Goal: Task Accomplishment & Management: Use online tool/utility

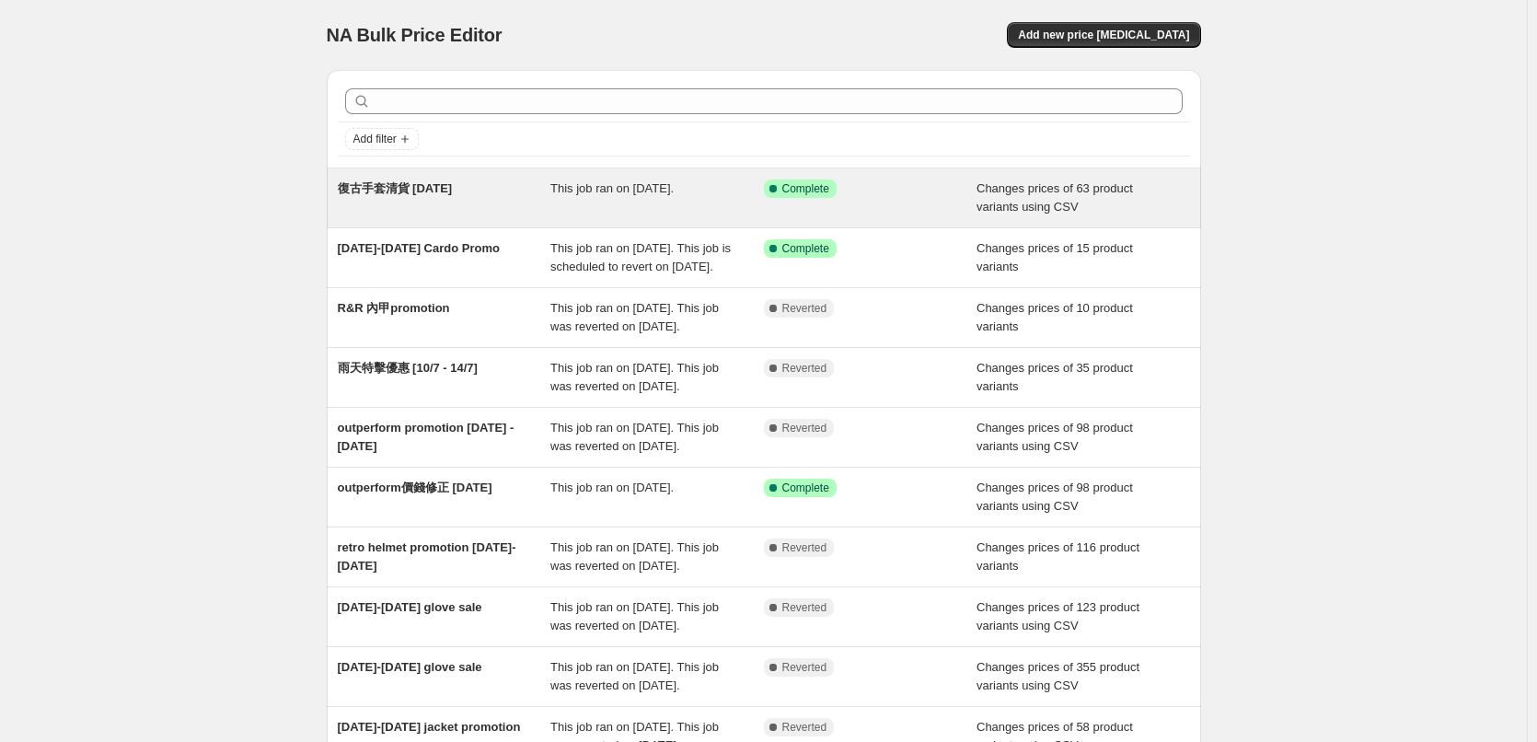
click at [392, 188] on span "復古手套清貨 [DATE]" at bounding box center [395, 188] width 115 height 14
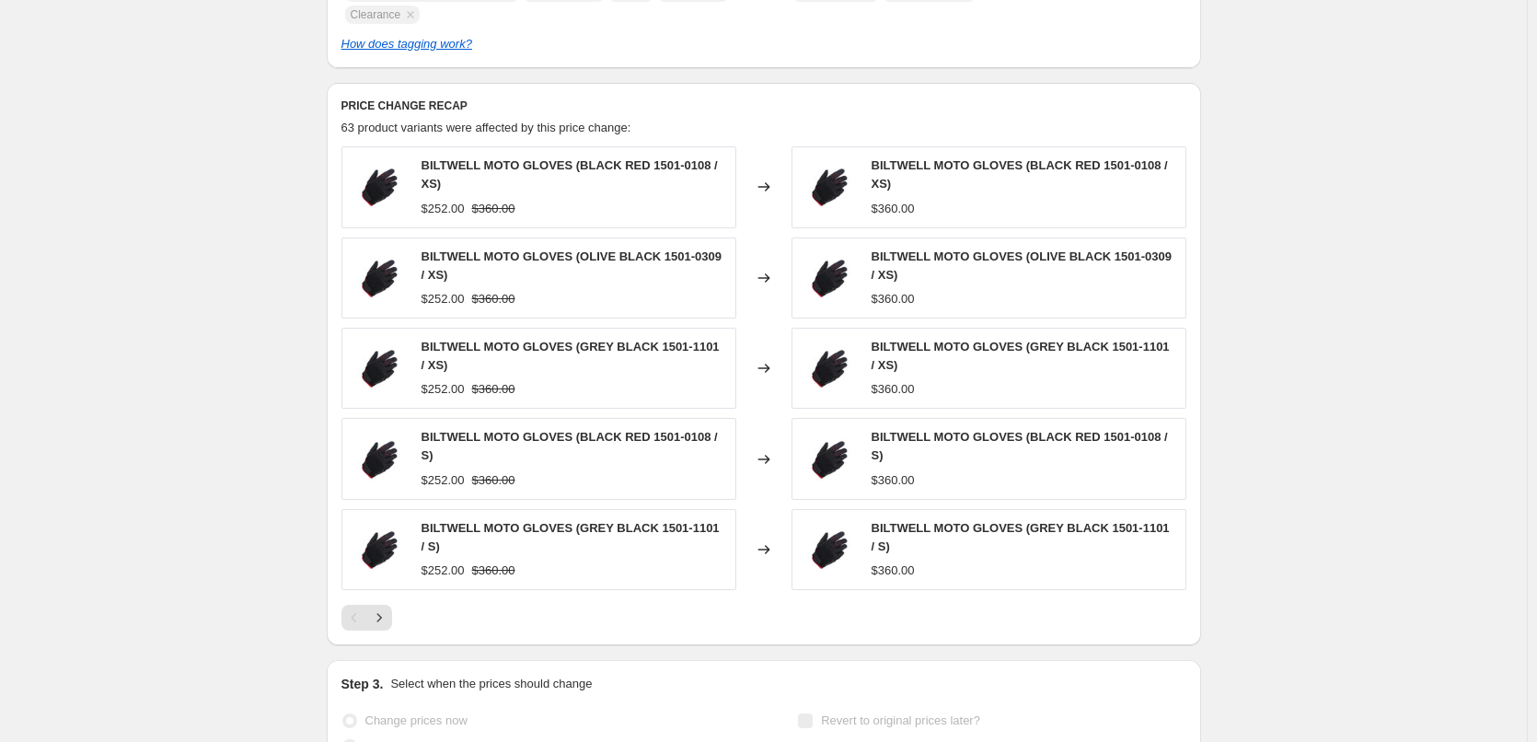
scroll to position [828, 0]
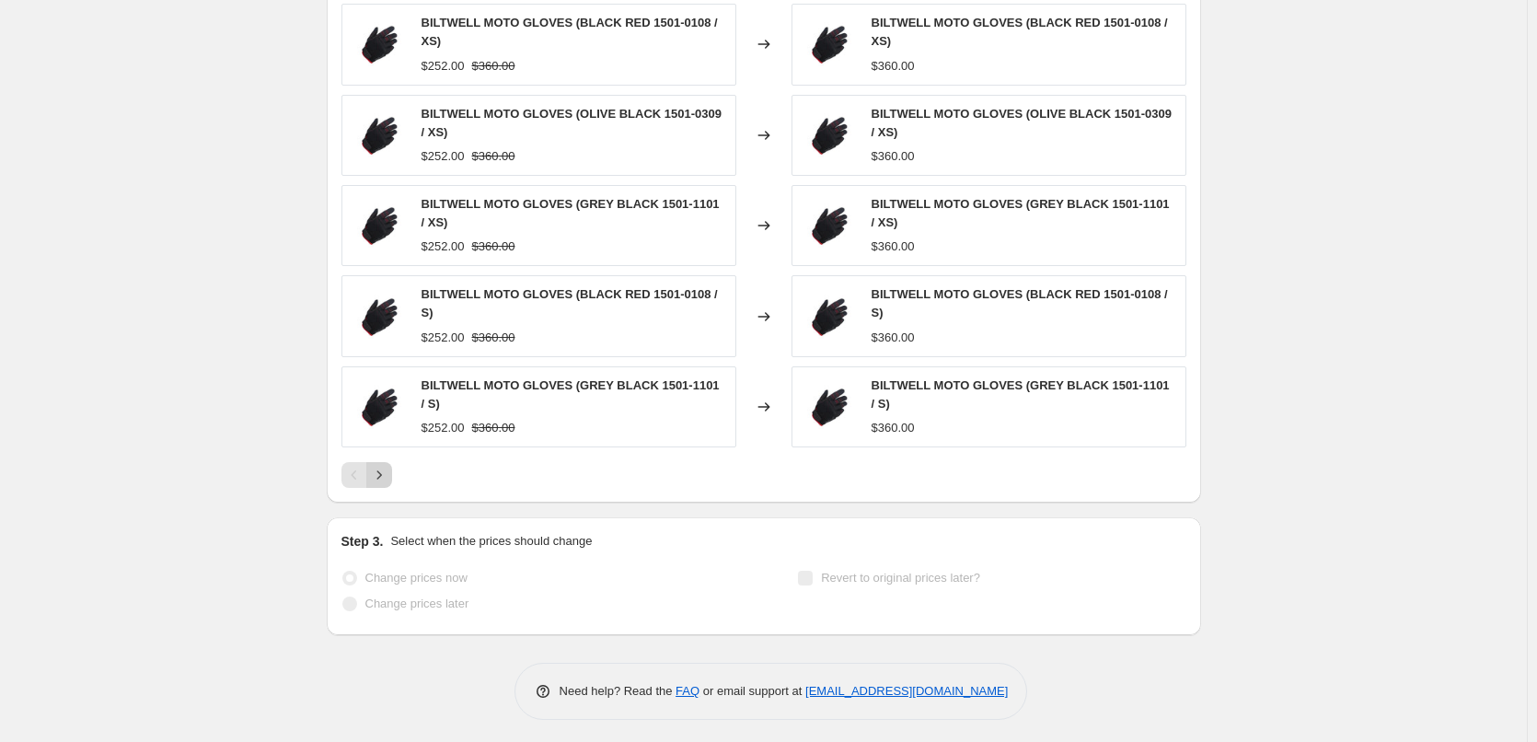
click at [387, 473] on icon "Next" at bounding box center [379, 475] width 18 height 18
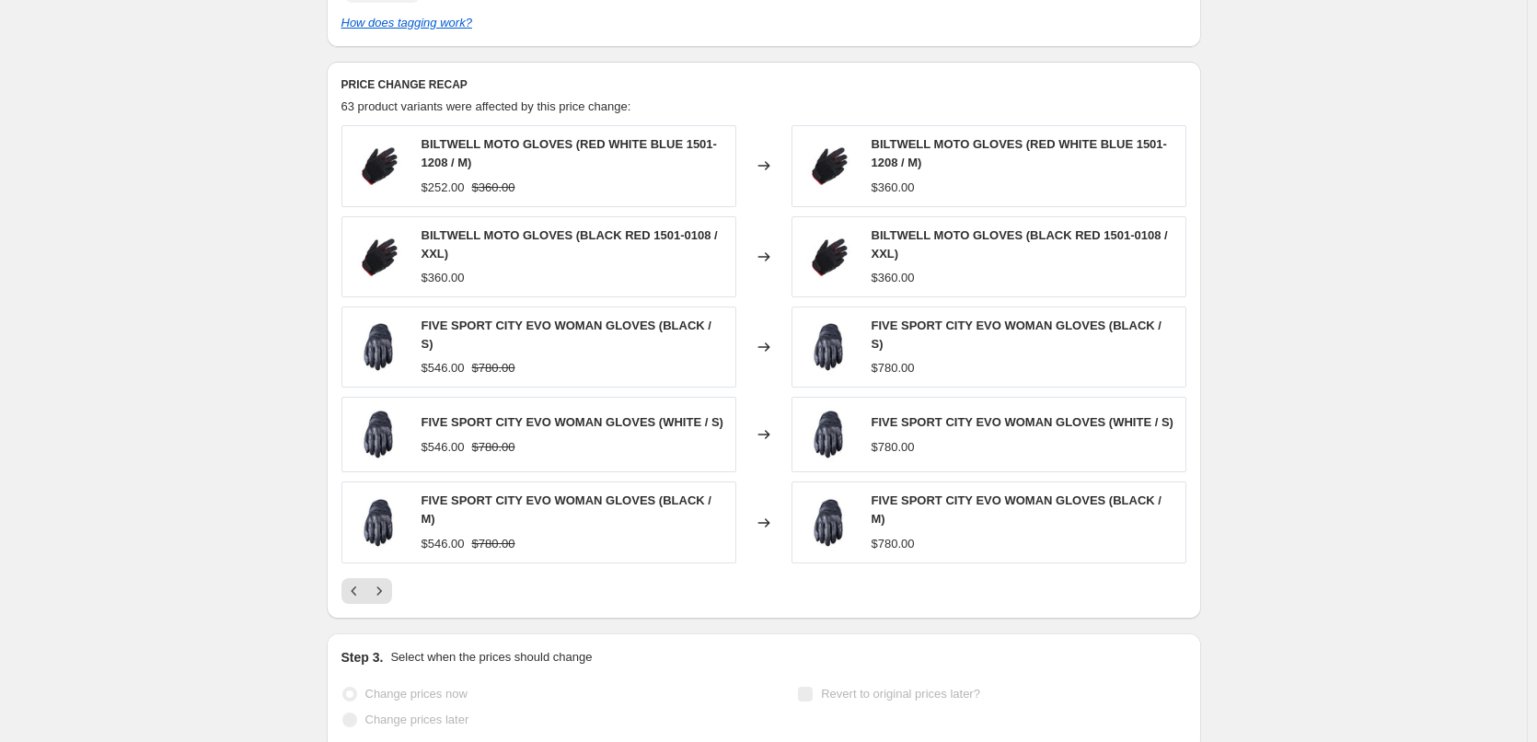
scroll to position [826, 0]
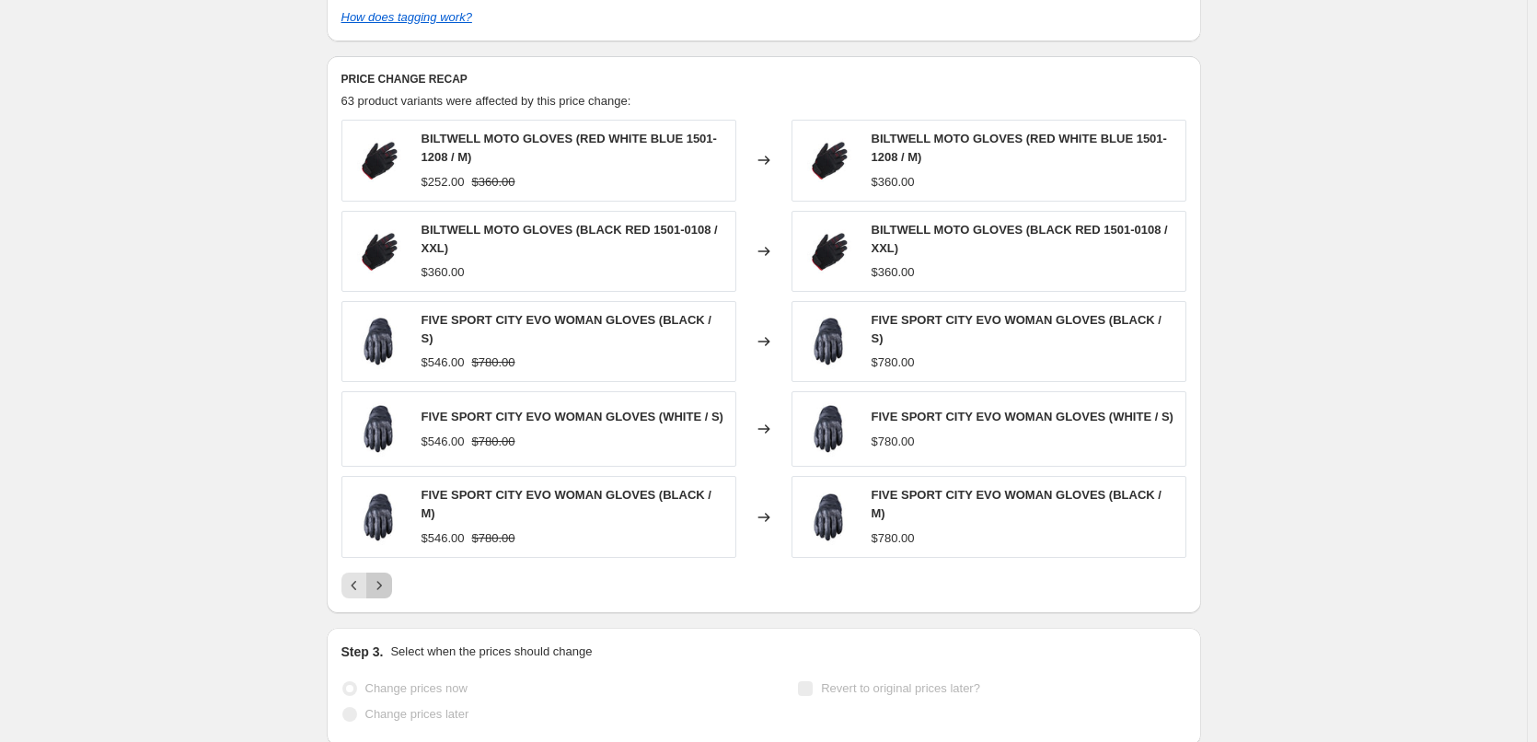
click at [385, 576] on icon "Next" at bounding box center [379, 585] width 18 height 18
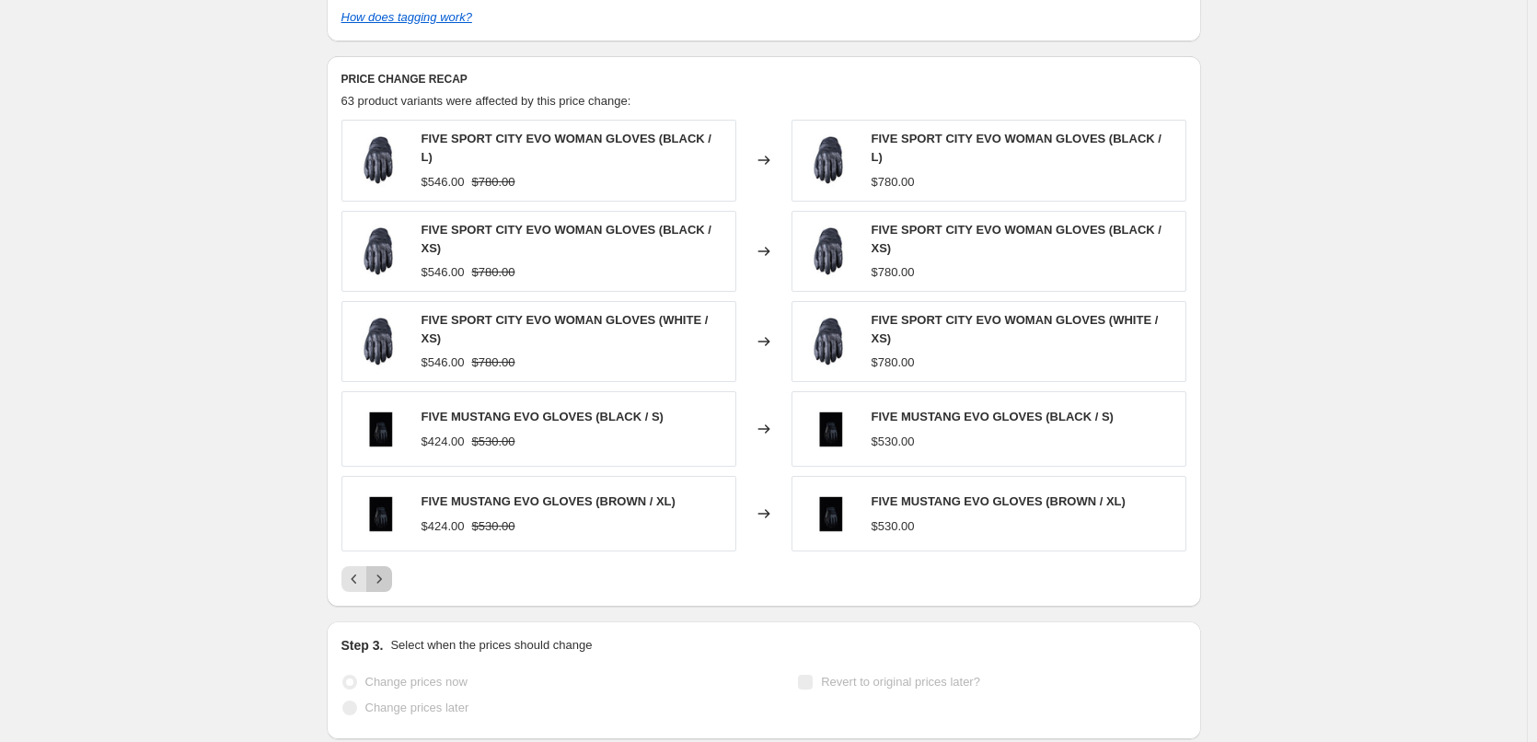
click at [386, 570] on icon "Next" at bounding box center [379, 579] width 18 height 18
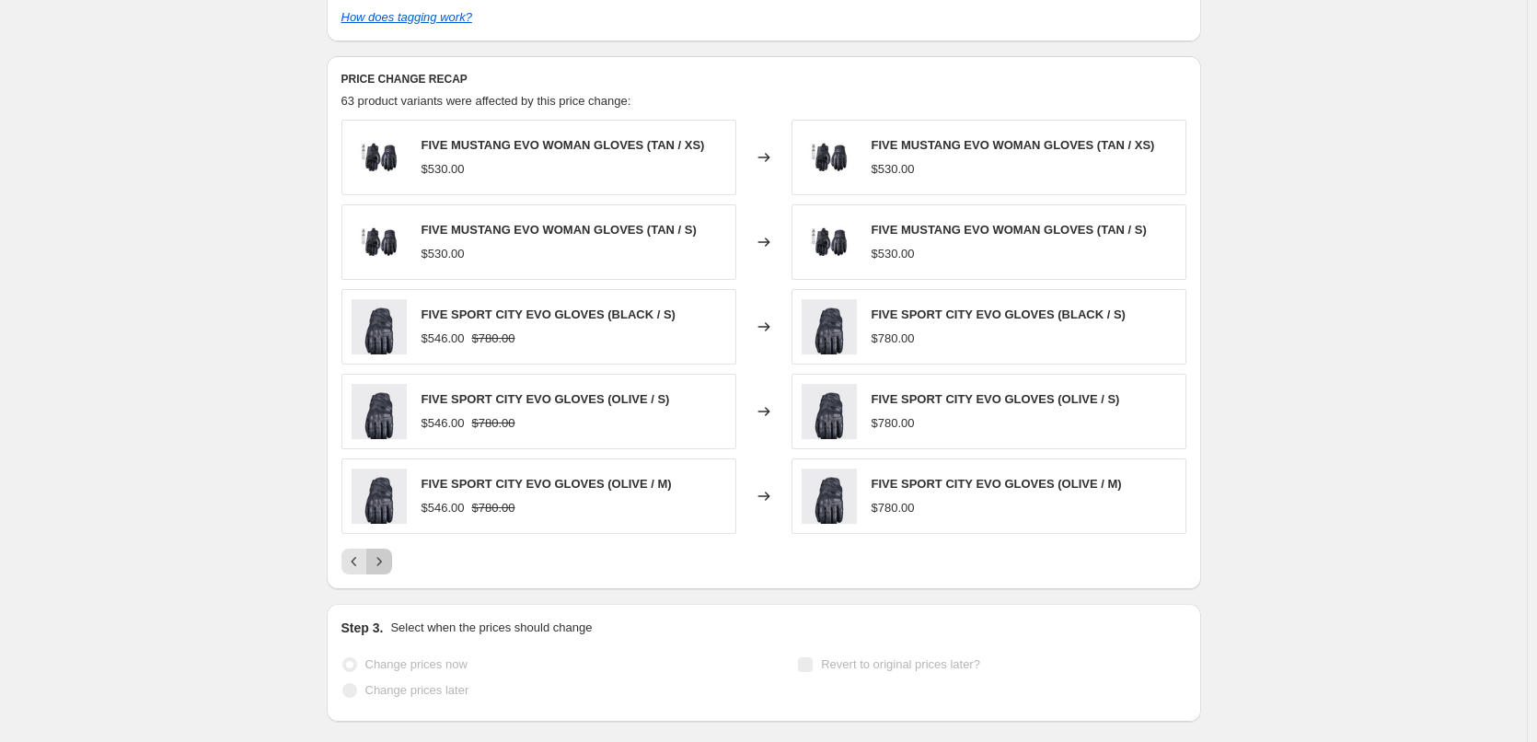
click at [386, 567] on icon "Next" at bounding box center [379, 561] width 18 height 18
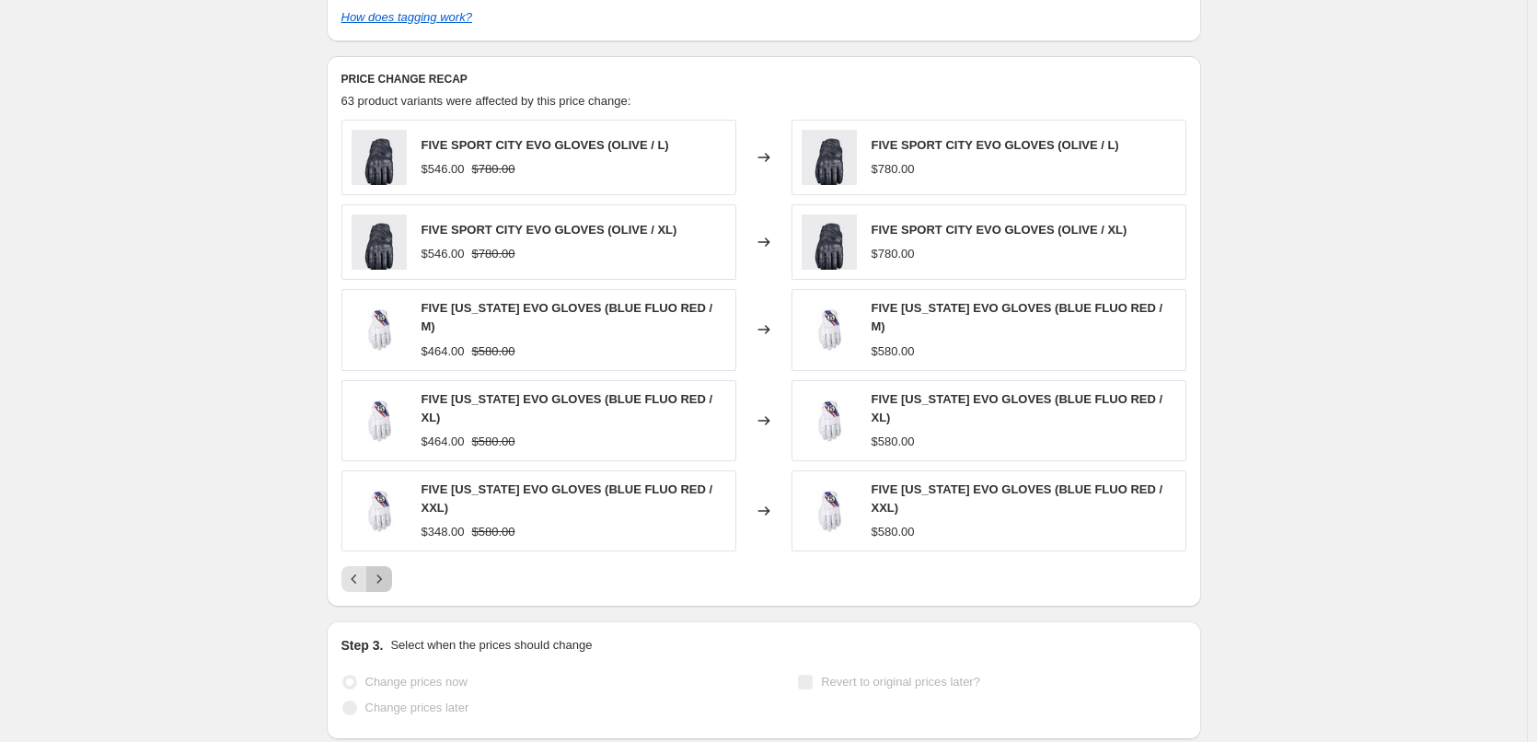
click at [386, 570] on icon "Next" at bounding box center [379, 579] width 18 height 18
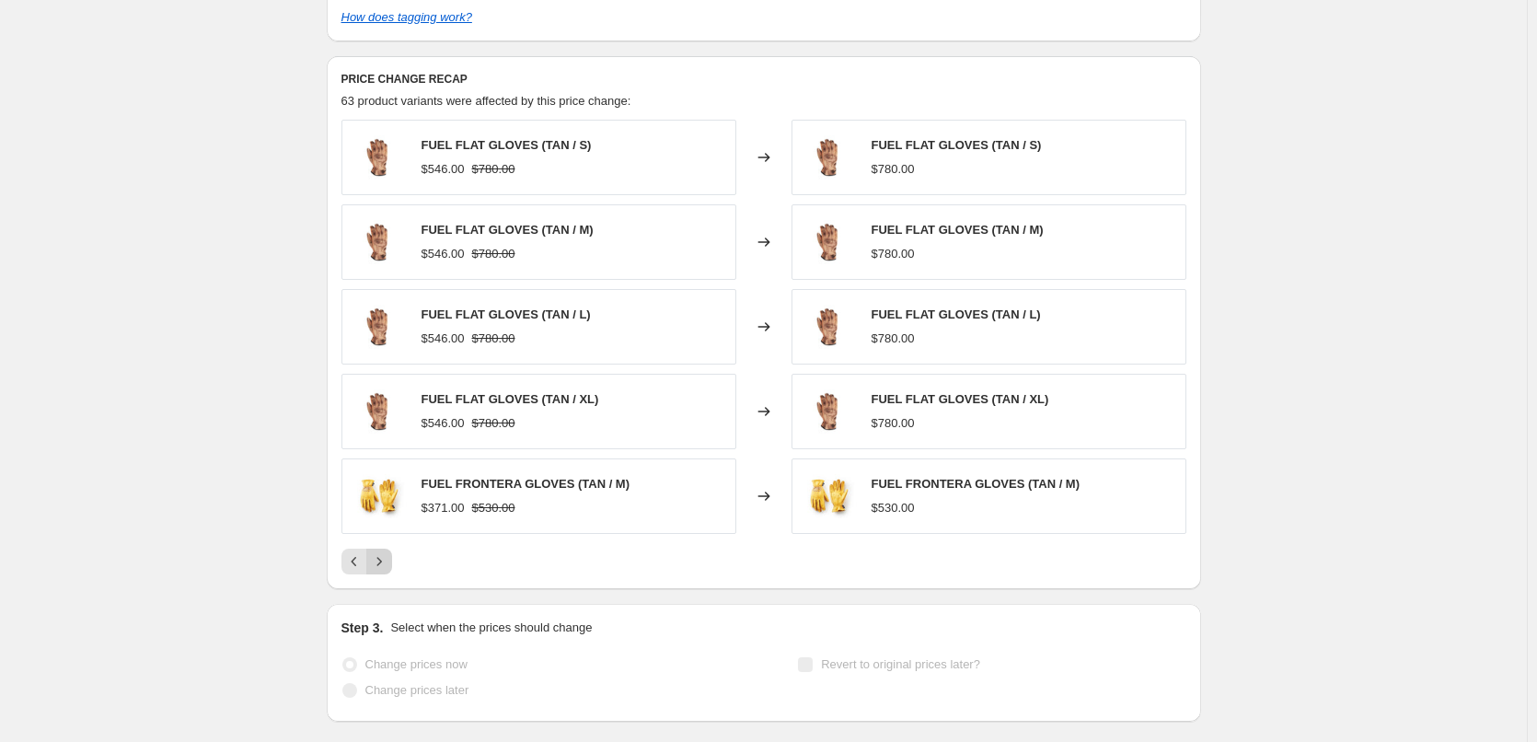
click at [386, 567] on icon "Next" at bounding box center [379, 561] width 18 height 18
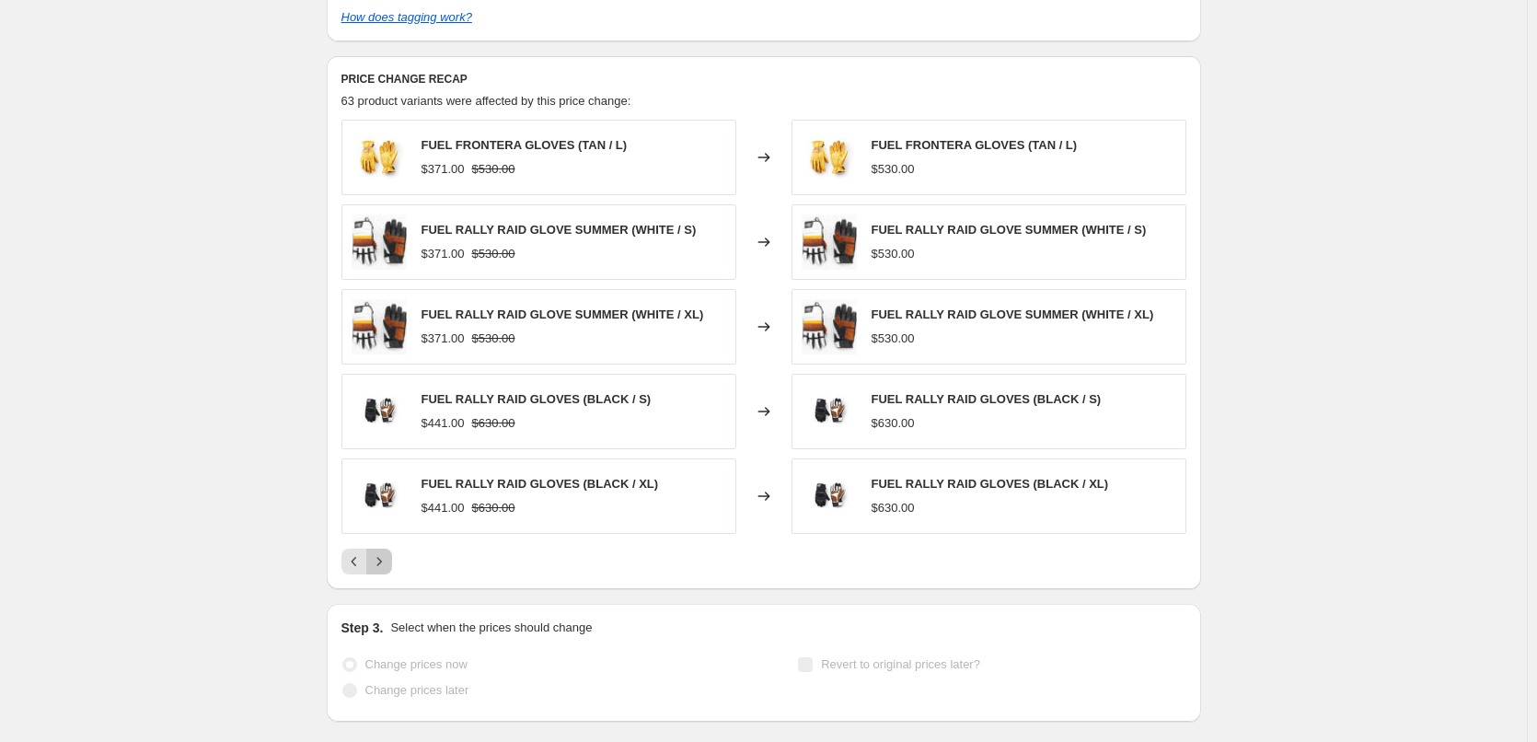
click at [386, 565] on icon "Next" at bounding box center [379, 561] width 18 height 18
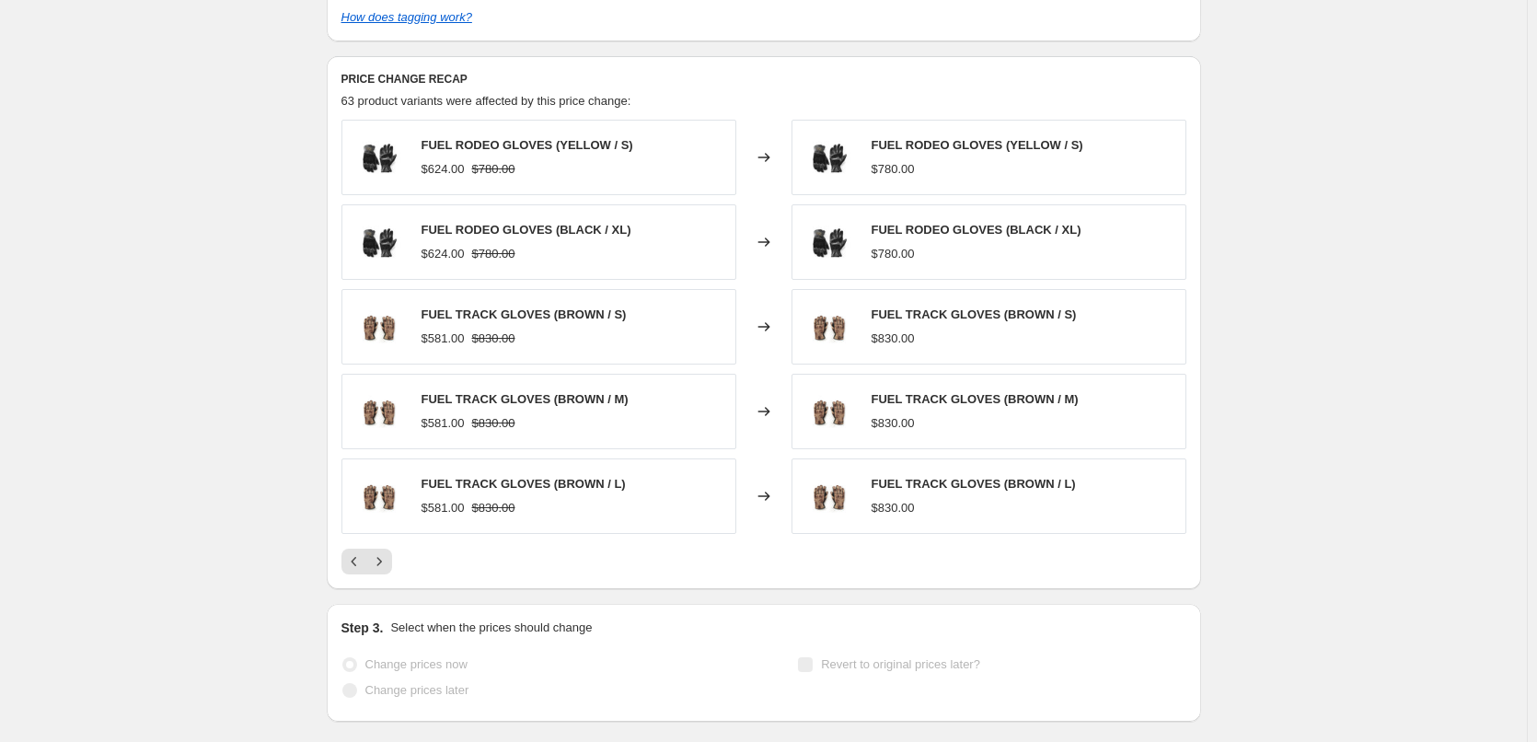
click at [156, 247] on div "復古手套清貨 [DATE]. This page is ready 復古手套清貨 [DATE] Success Complete Complete Price…" at bounding box center [763, 4] width 1527 height 1660
click at [1344, 345] on div "復古手套清貨 [DATE]. This page is ready 復古手套清貨 [DATE] Success Complete Complete Price…" at bounding box center [763, 4] width 1527 height 1660
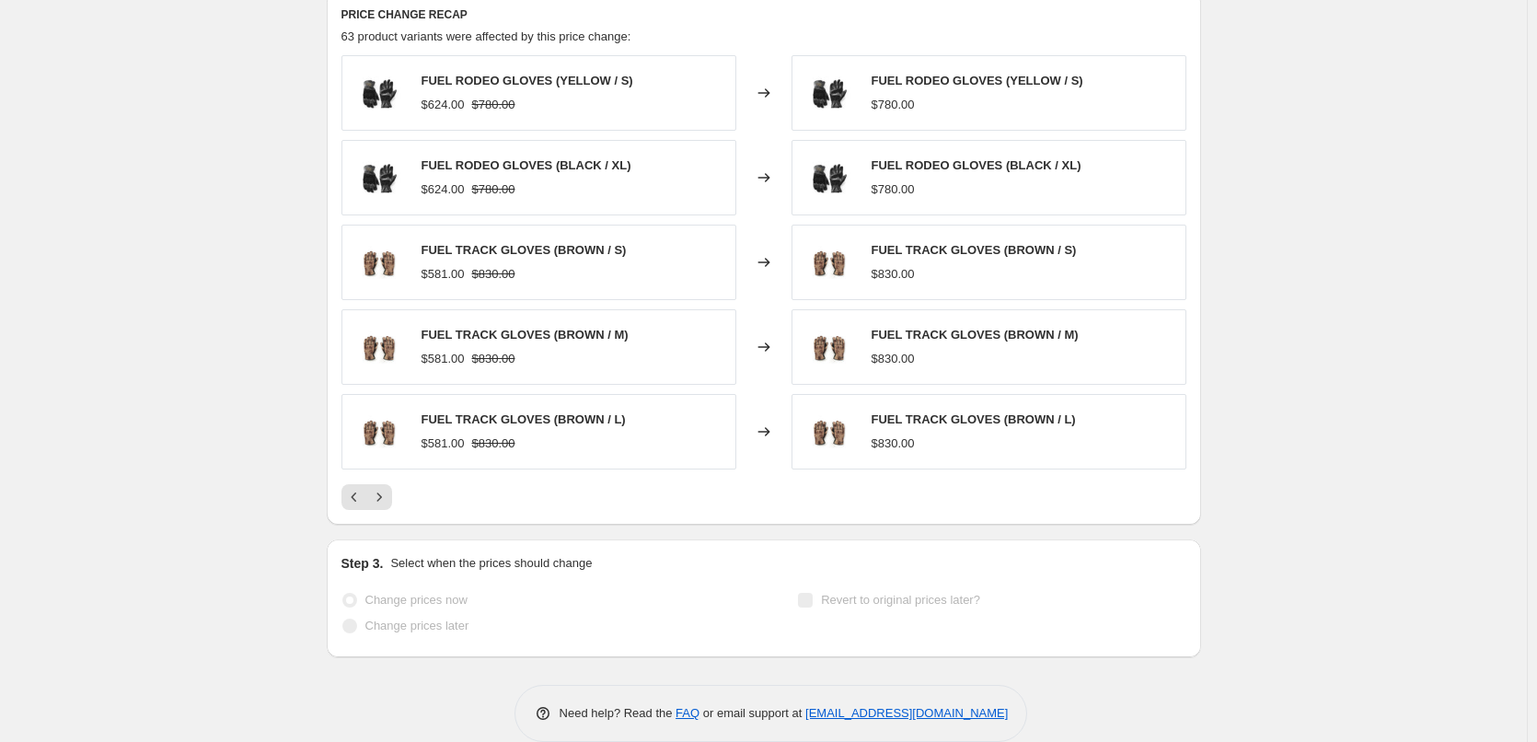
scroll to position [919, 0]
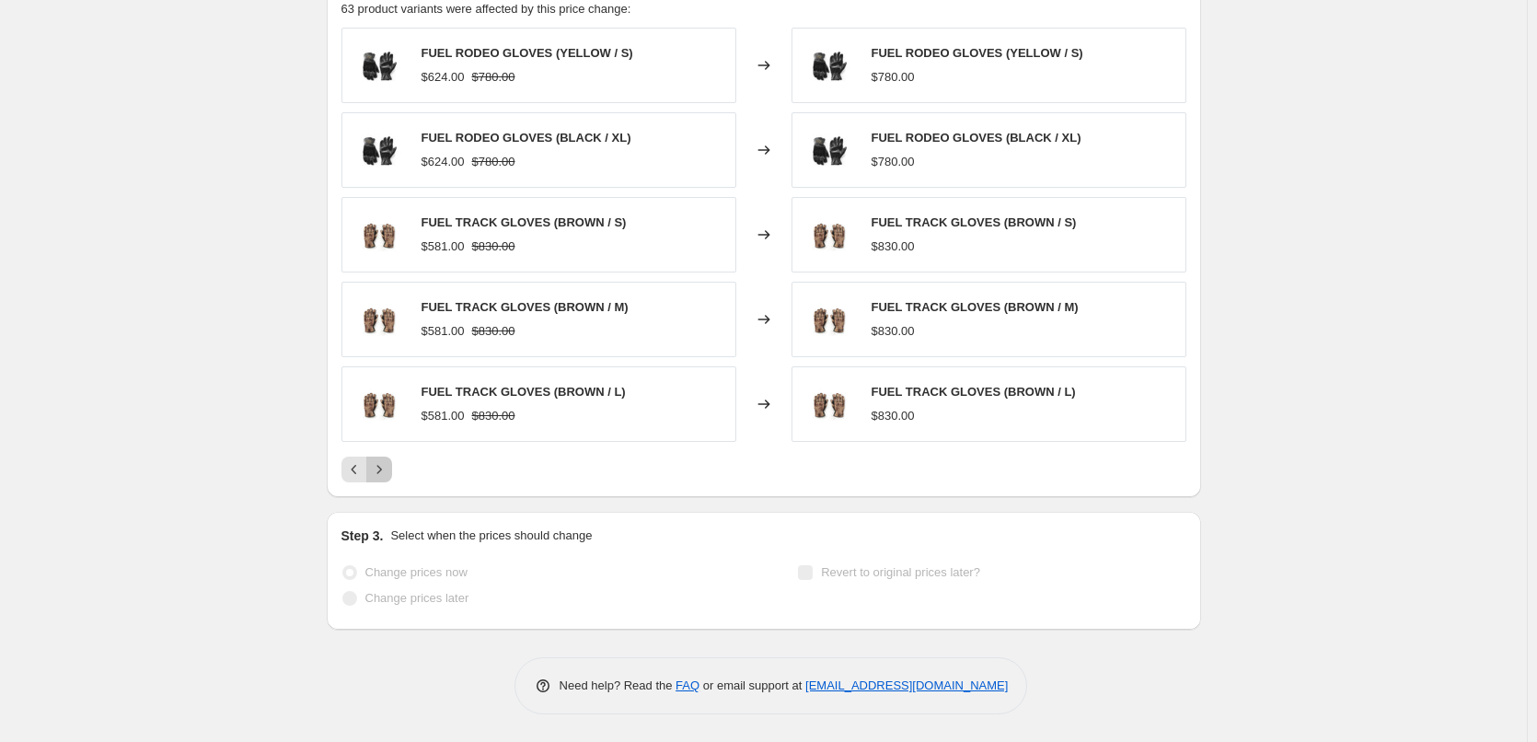
click at [388, 476] on icon "Next" at bounding box center [379, 469] width 18 height 18
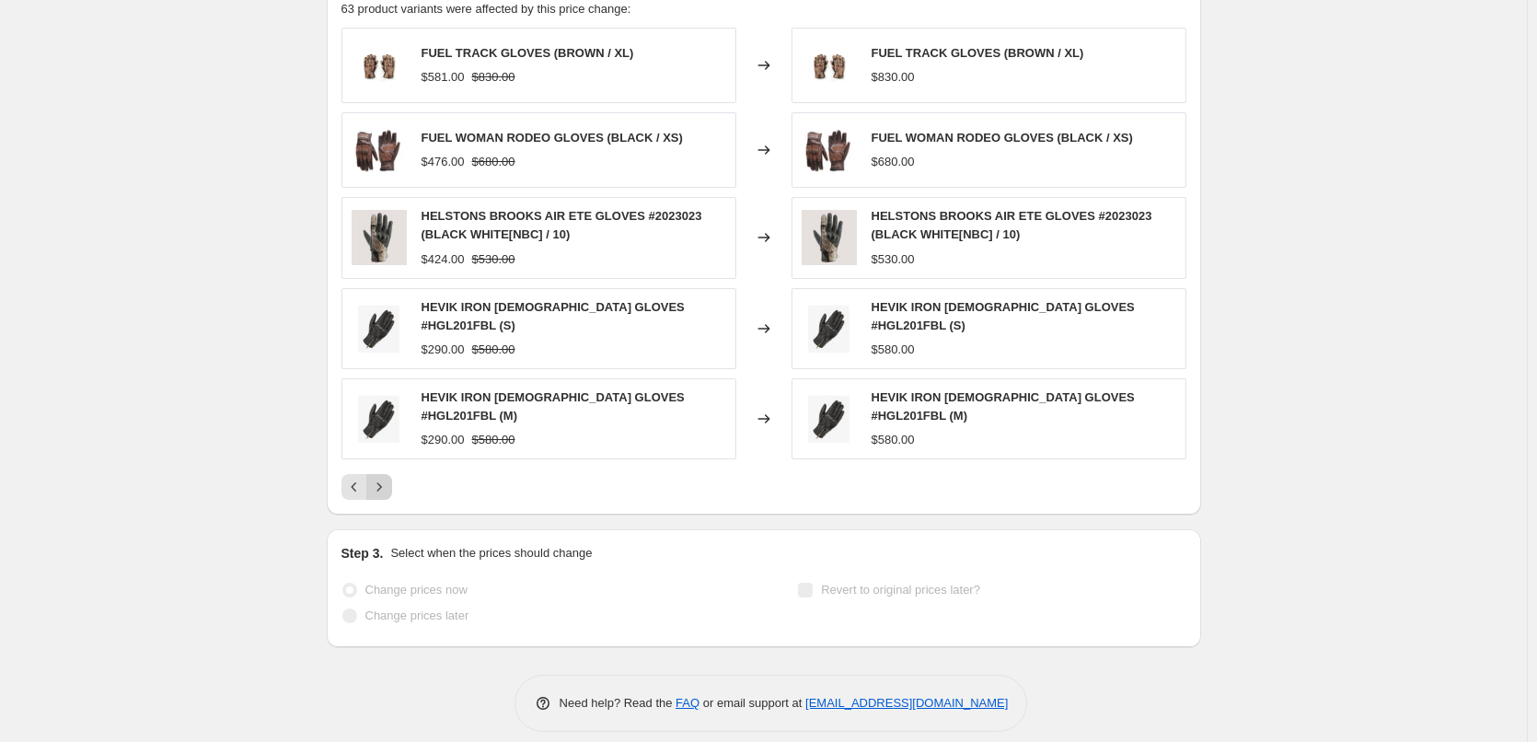
click at [388, 478] on icon "Next" at bounding box center [379, 487] width 18 height 18
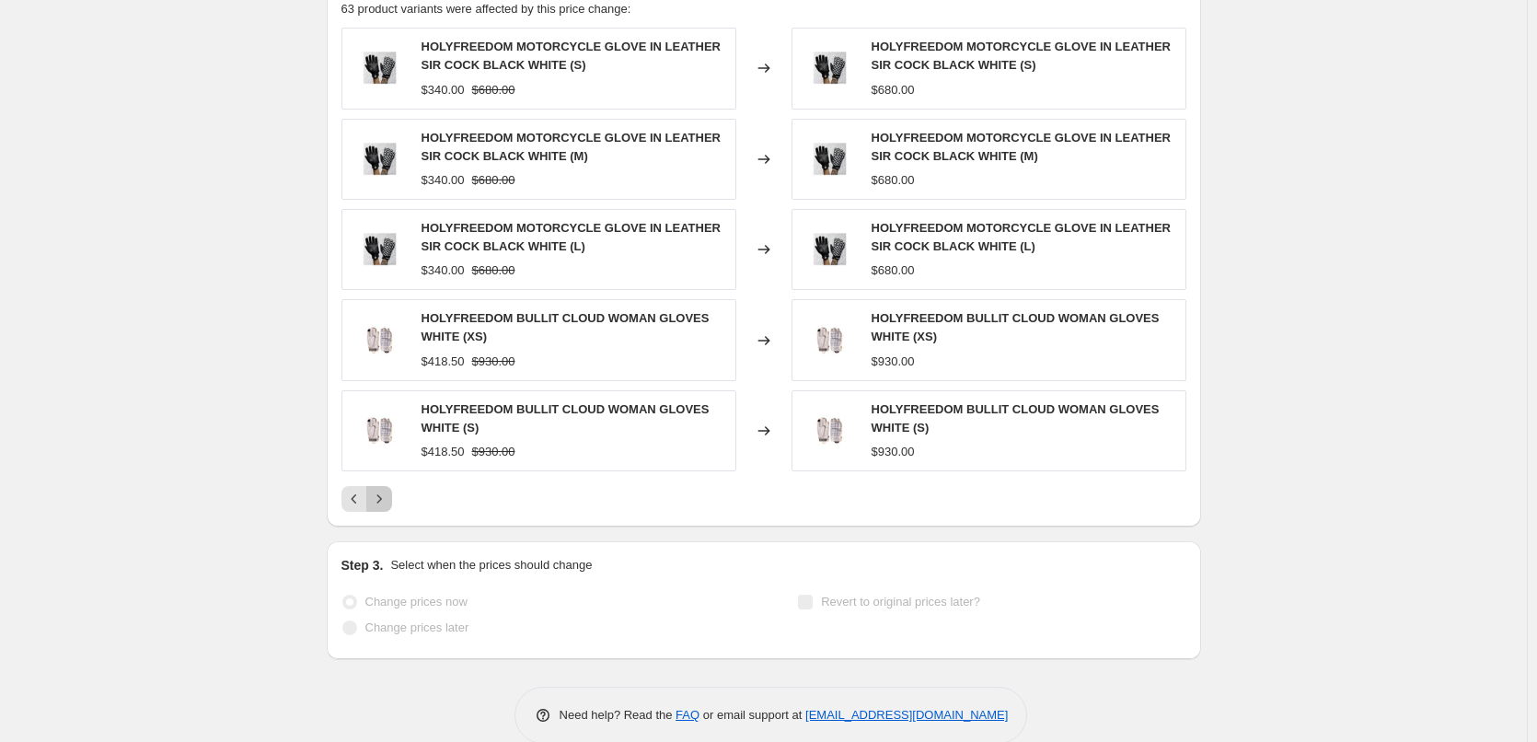
click at [383, 495] on icon "Next" at bounding box center [379, 499] width 18 height 18
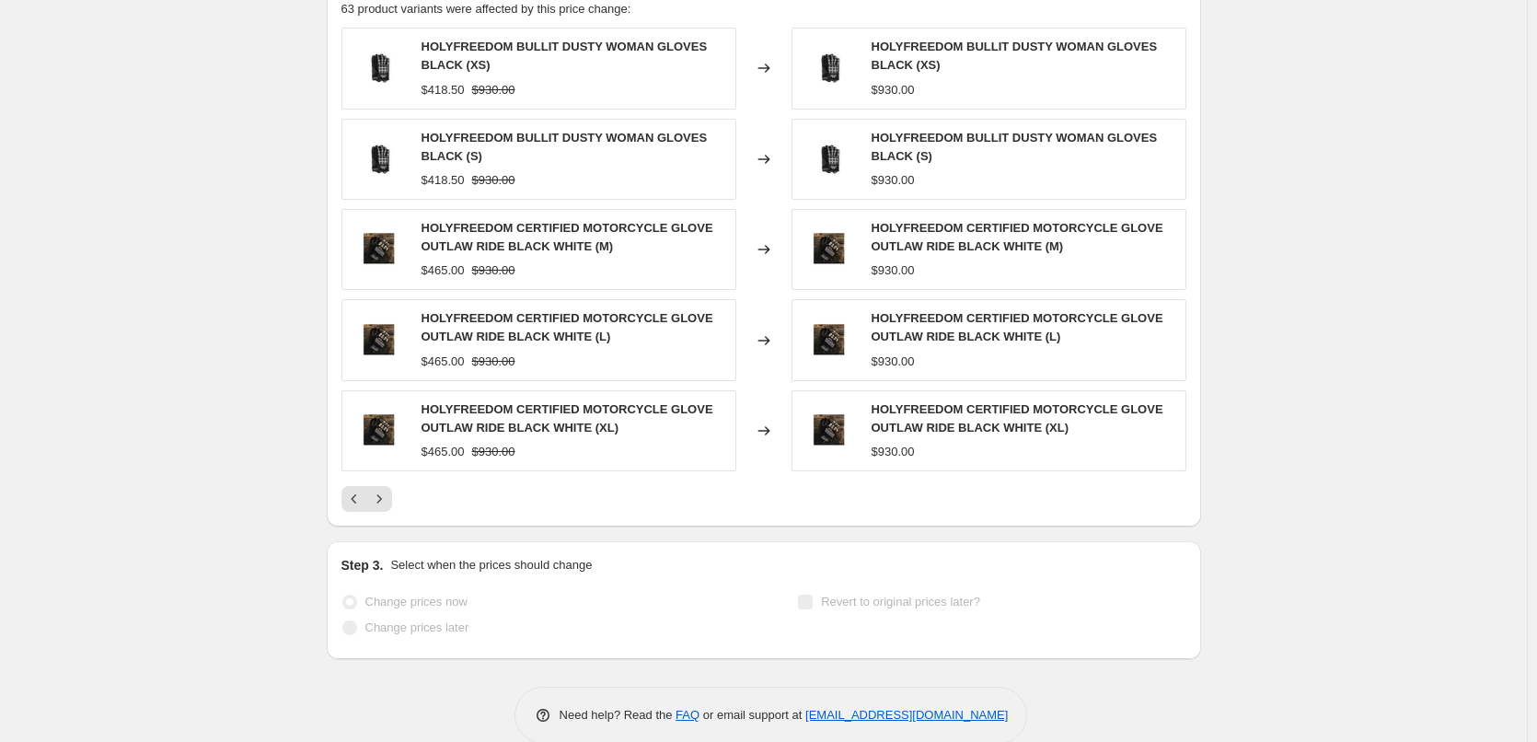
click at [387, 513] on div "PRICE CHANGE RECAP 63 product variants were affected by this price change: HOLY…" at bounding box center [764, 245] width 874 height 562
click at [388, 508] on icon "Next" at bounding box center [379, 499] width 18 height 18
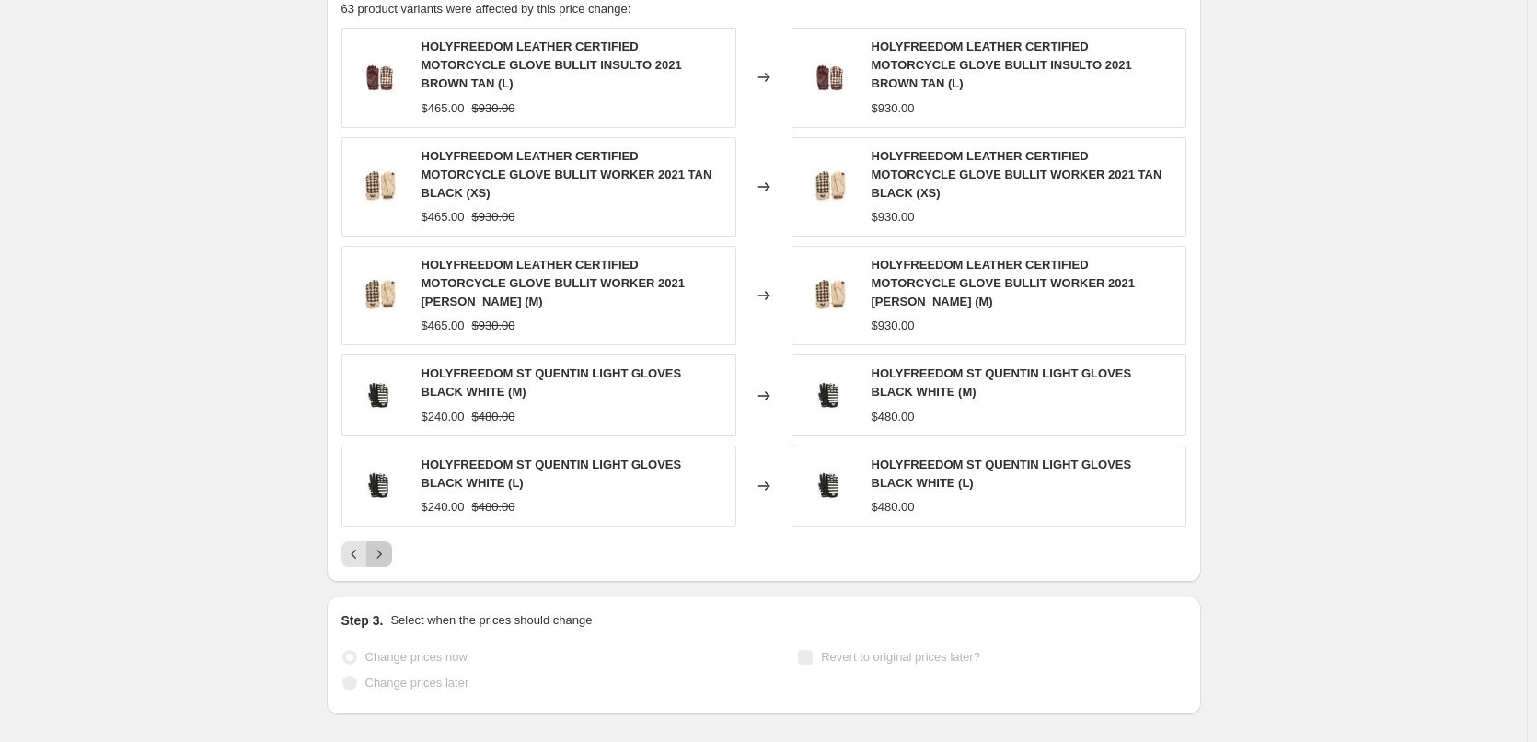
click at [388, 545] on icon "Next" at bounding box center [379, 554] width 18 height 18
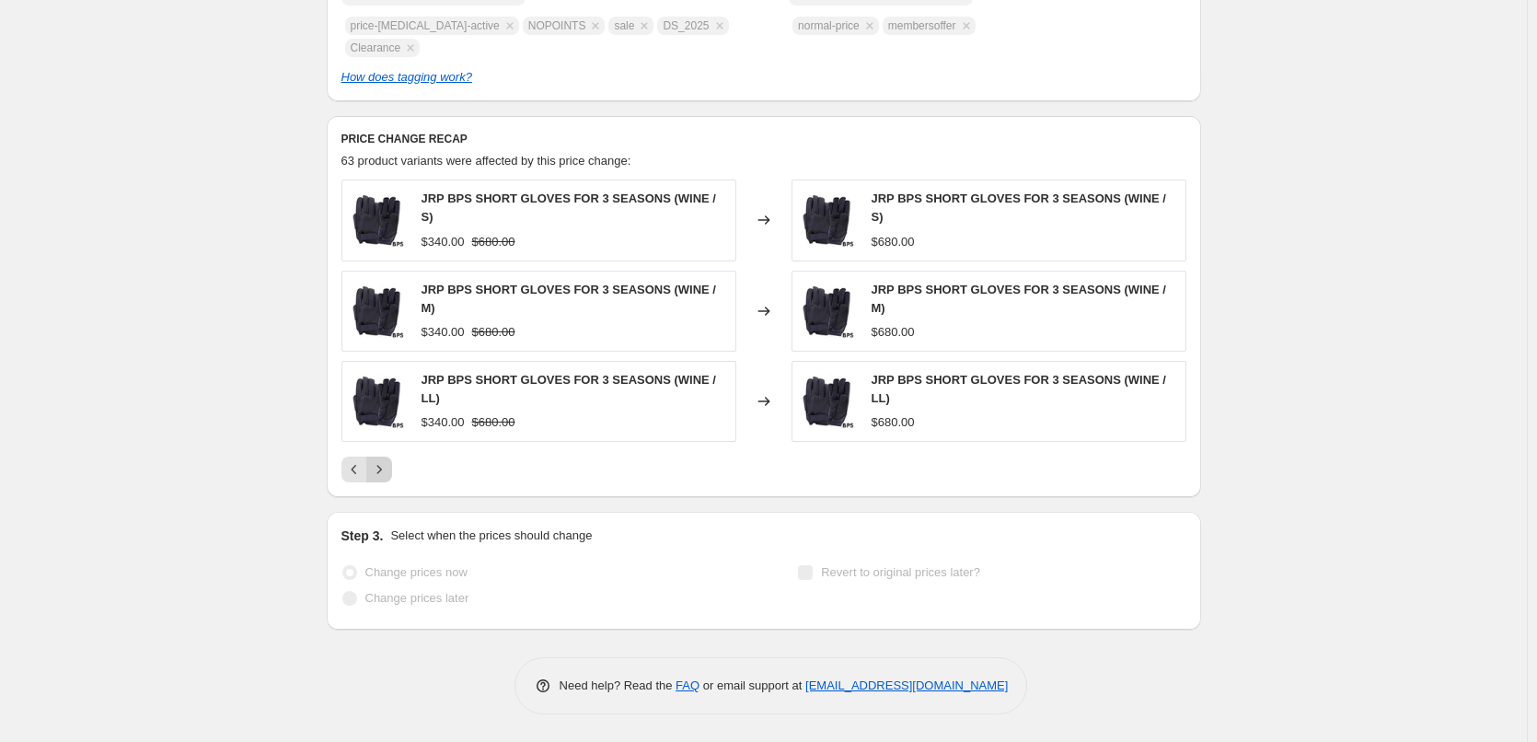
scroll to position [749, 0]
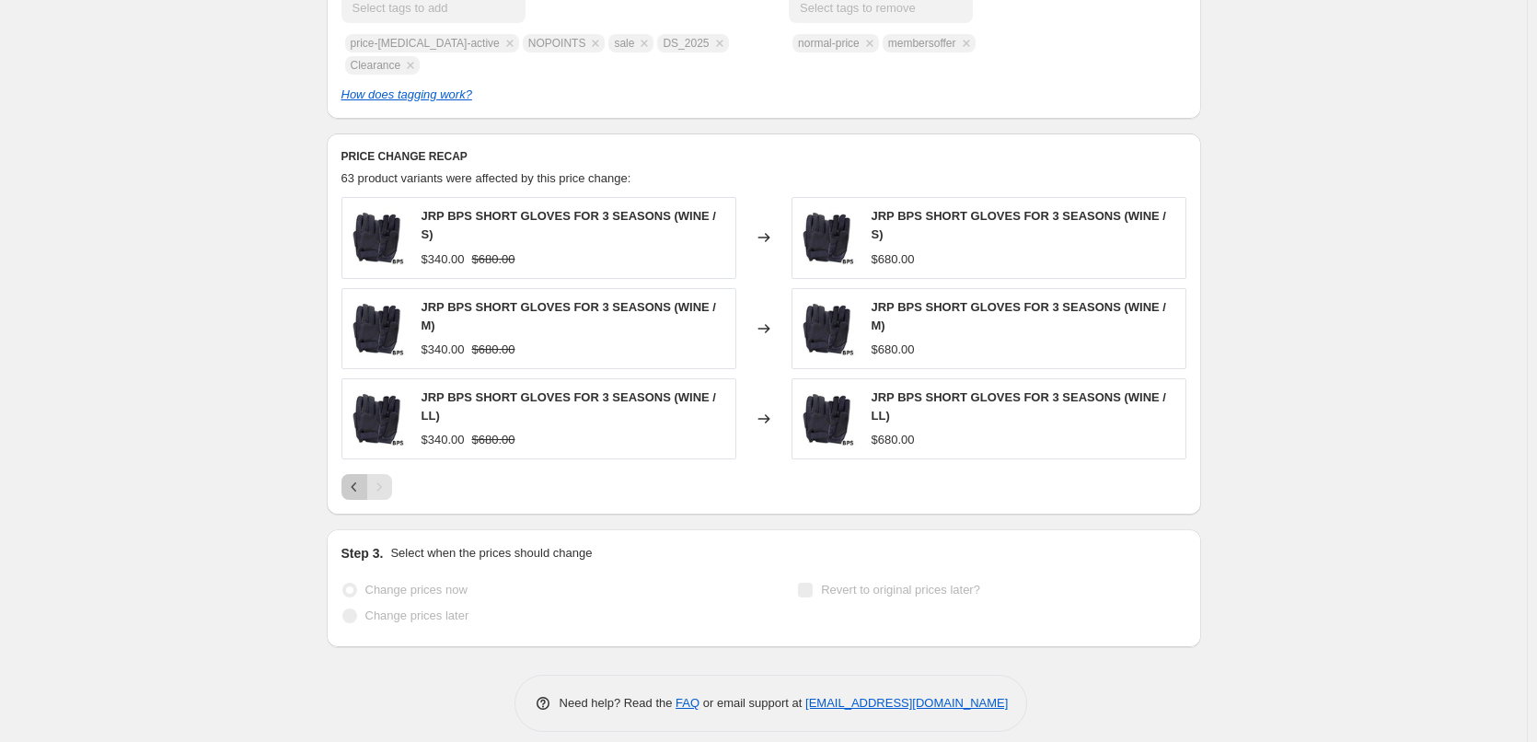
click at [360, 478] on icon "Previous" at bounding box center [354, 487] width 18 height 18
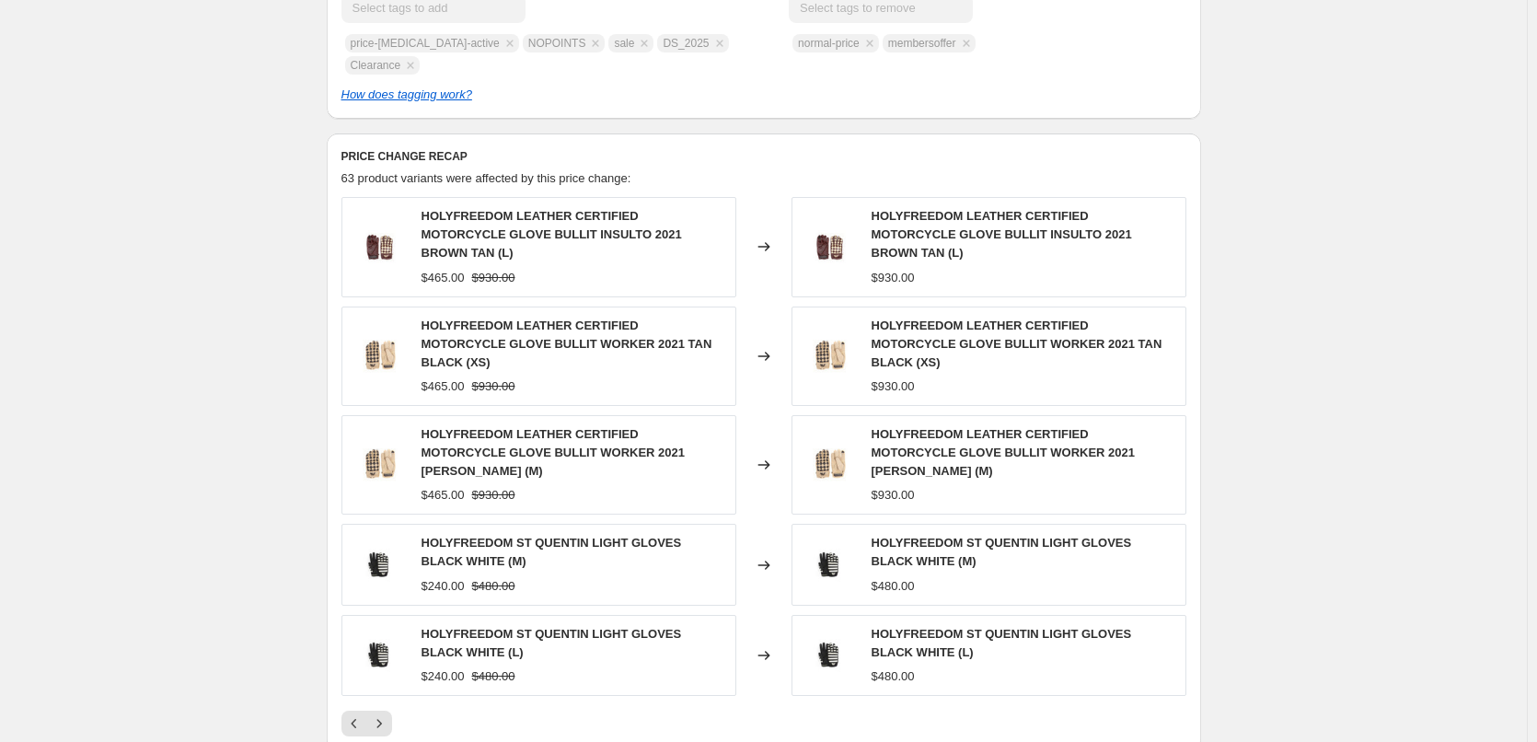
click at [244, 473] on div "復古手套清貨 [DATE]. This page is ready 復古手套清貨 [DATE] Success Complete Complete Price…" at bounding box center [763, 123] width 1527 height 1745
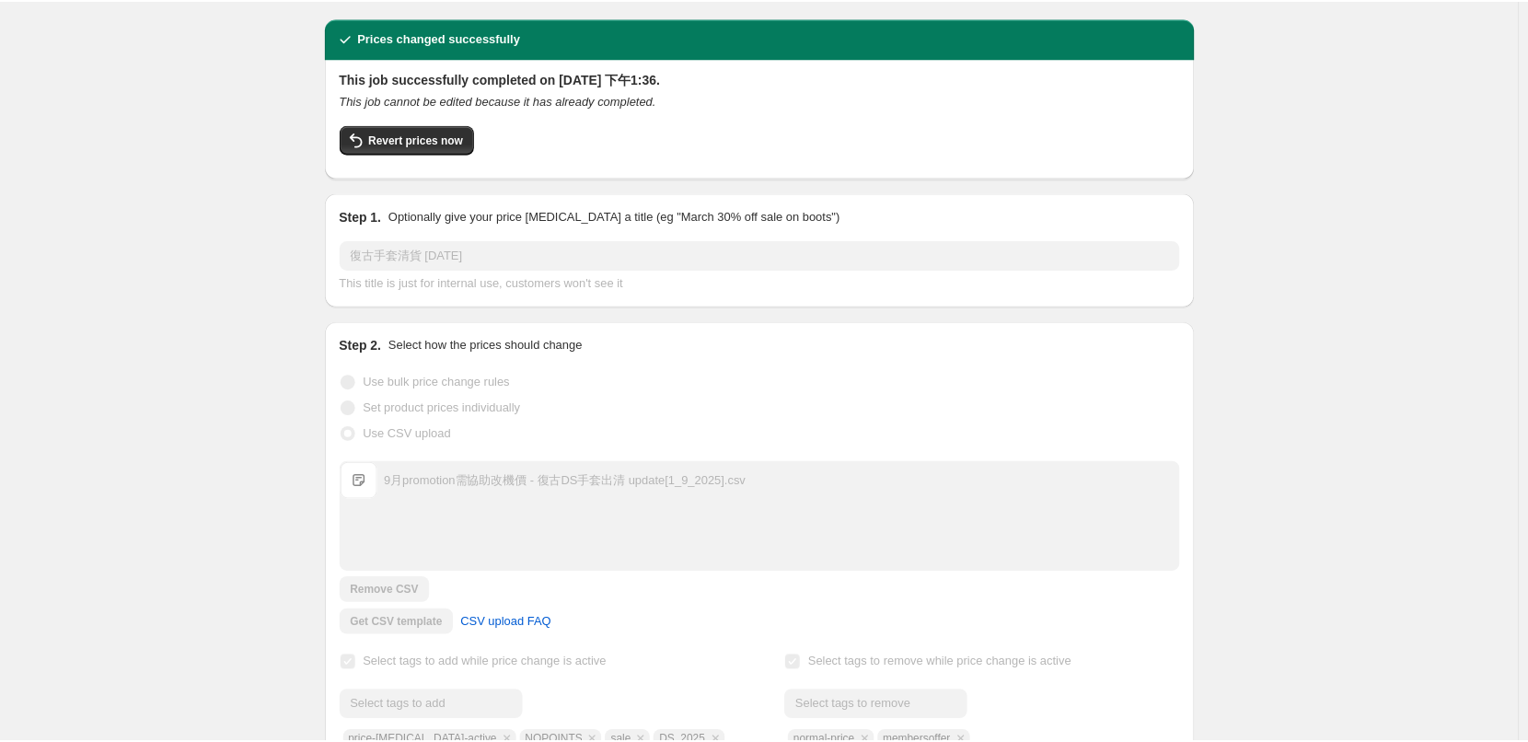
scroll to position [0, 0]
